Goal: Check status: Check status

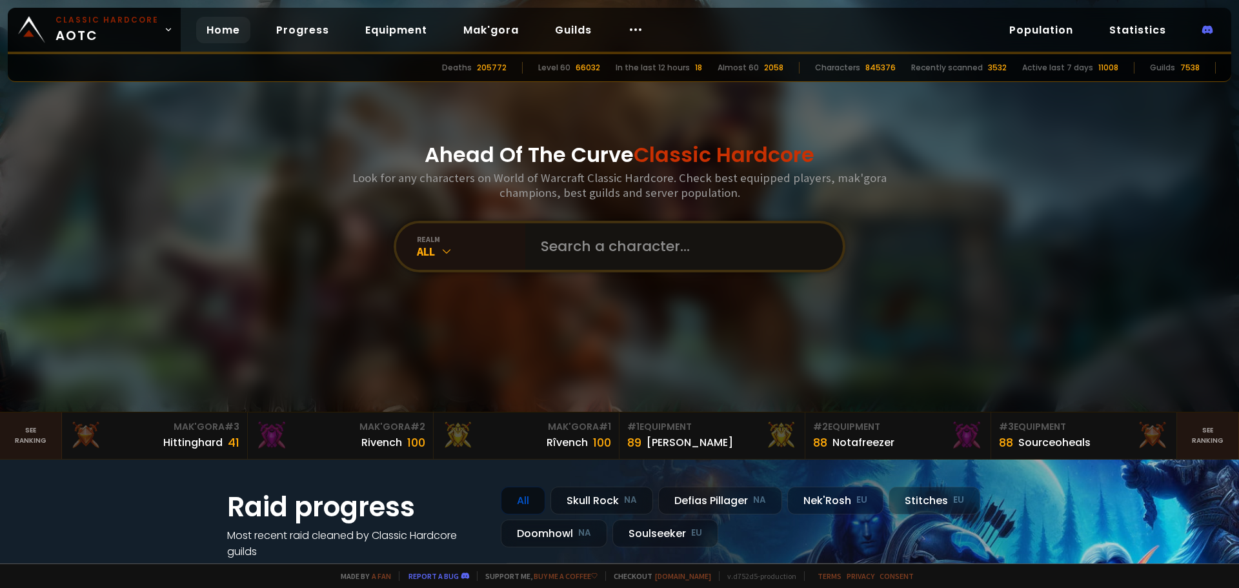
click at [581, 250] on input "text" at bounding box center [680, 246] width 294 height 46
click at [553, 252] on input "text" at bounding box center [680, 246] width 294 height 46
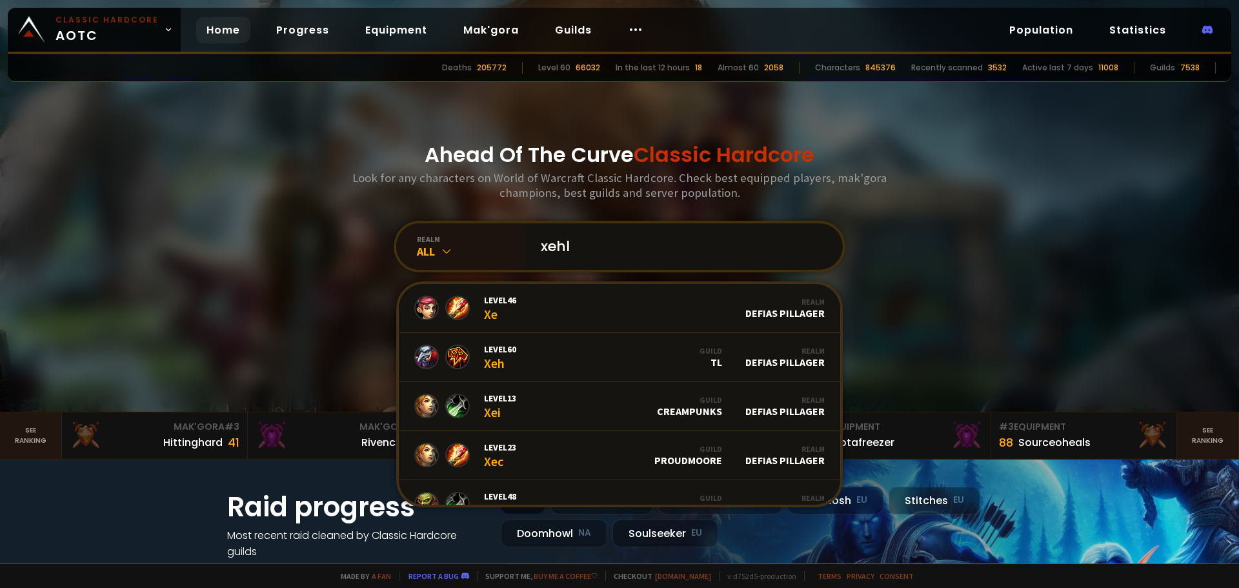
type input "xehla"
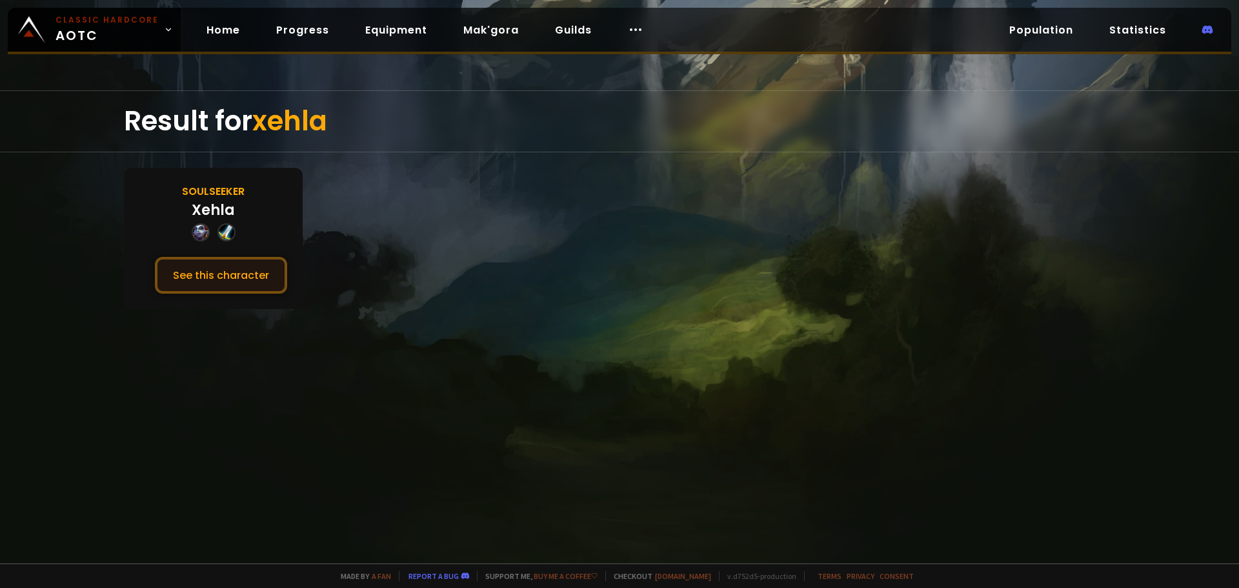
click at [227, 286] on button "See this character" at bounding box center [221, 275] width 132 height 37
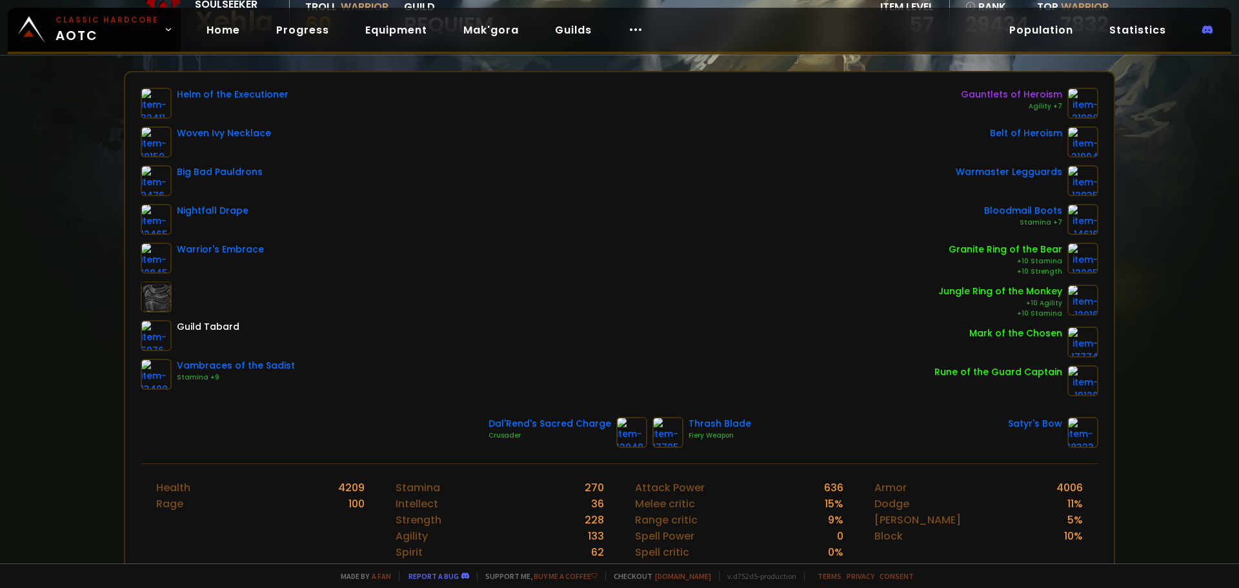
scroll to position [129, 0]
